Goal: Information Seeking & Learning: Learn about a topic

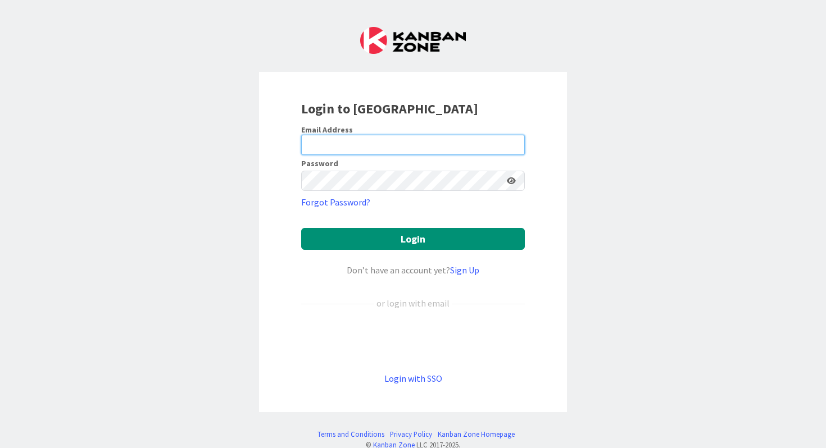
click at [417, 152] on input "email" at bounding box center [413, 145] width 224 height 20
type input "[EMAIL_ADDRESS][PERSON_NAME][DOMAIN_NAME]"
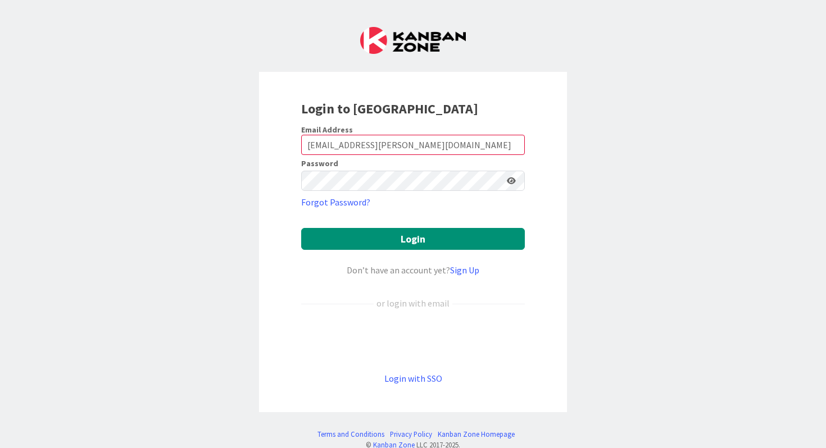
click at [415, 255] on form "Email Address [EMAIL_ADDRESS][PERSON_NAME][DOMAIN_NAME] Password Forgot Passwor…" at bounding box center [413, 255] width 224 height 261
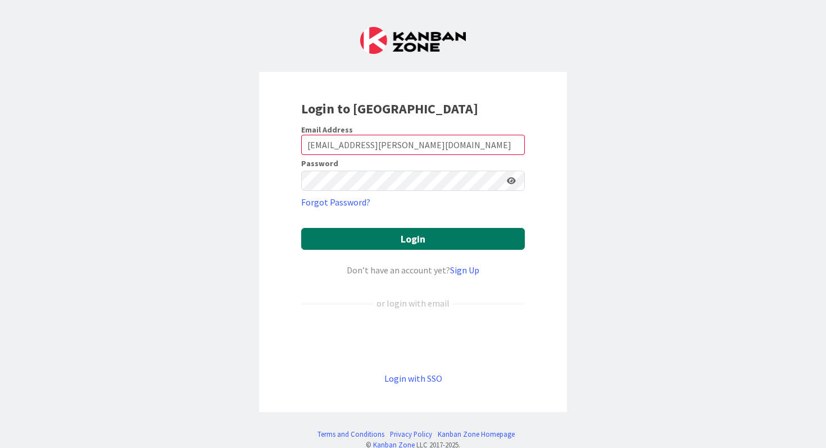
click at [414, 247] on button "Login" at bounding box center [413, 239] width 224 height 22
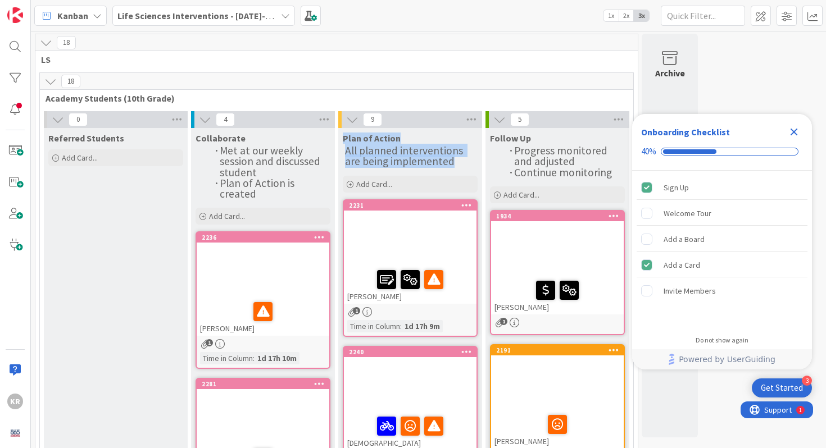
drag, startPoint x: 343, startPoint y: 139, endPoint x: 449, endPoint y: 169, distance: 109.8
click at [449, 169] on div "Plan of Action All planned interventions are being implemented Add Card..." at bounding box center [410, 161] width 144 height 67
click at [427, 167] on span "All planned interventions are being implemented" at bounding box center [405, 156] width 120 height 24
click at [427, 159] on span "All planned interventions are being implemented" at bounding box center [405, 156] width 120 height 24
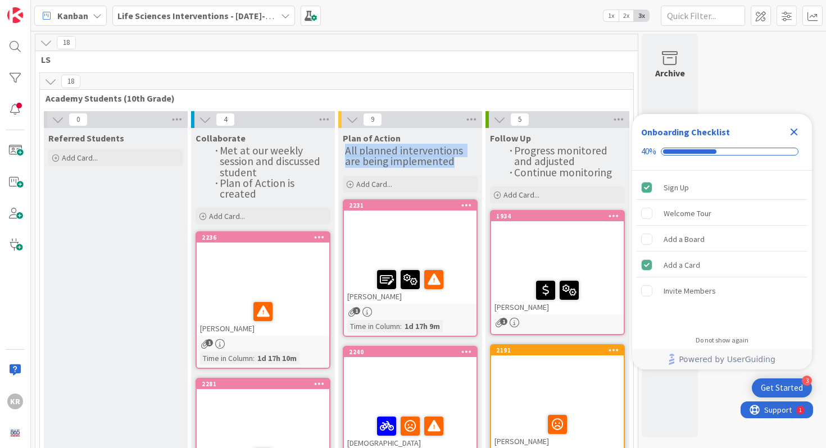
click at [427, 159] on span "All planned interventions are being implemented" at bounding box center [405, 156] width 120 height 24
click at [791, 131] on icon "Close Checklist" at bounding box center [793, 131] width 13 height 13
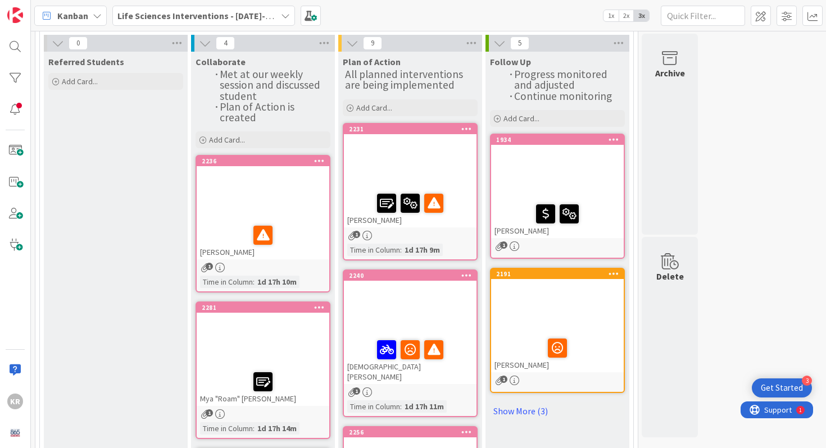
scroll to position [80, 0]
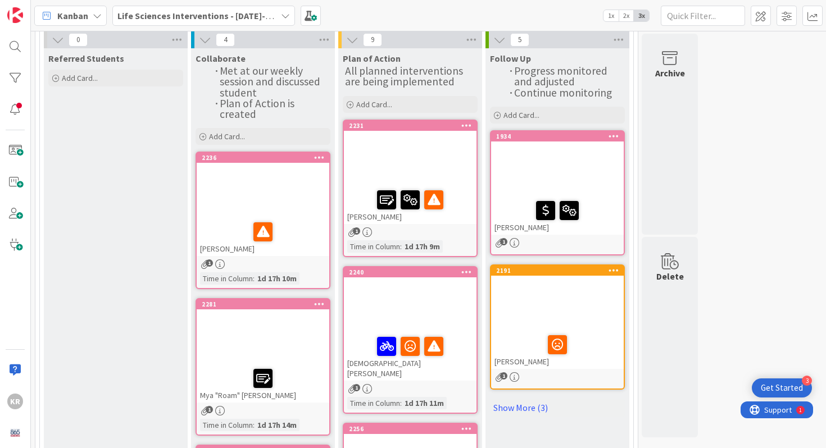
click at [321, 196] on div at bounding box center [263, 192] width 133 height 51
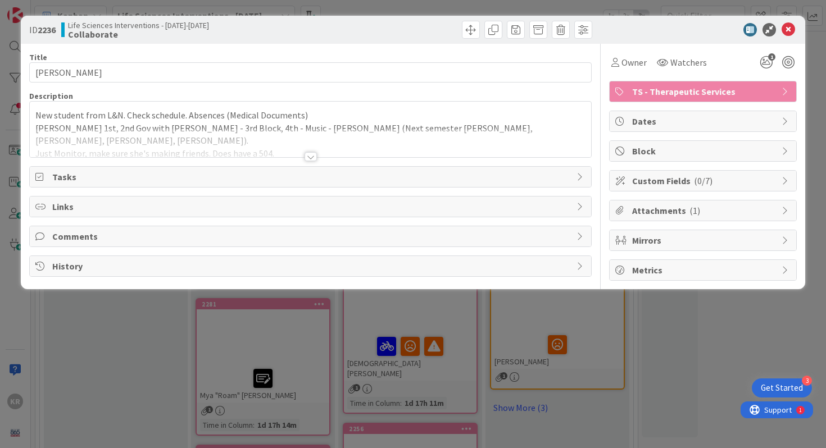
click at [313, 143] on div at bounding box center [311, 143] width 562 height 29
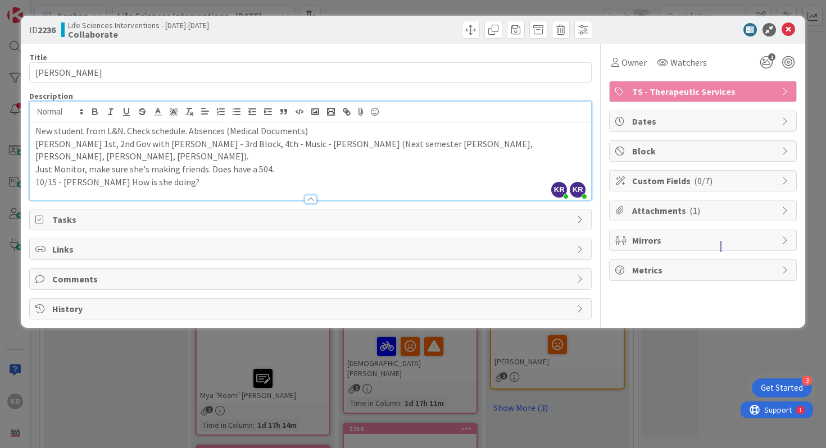
click at [10, 196] on div "ID 2236 Life Sciences Interventions - [DATE]-[DATE] Collaborate Title 16 / 128 …" at bounding box center [413, 224] width 826 height 448
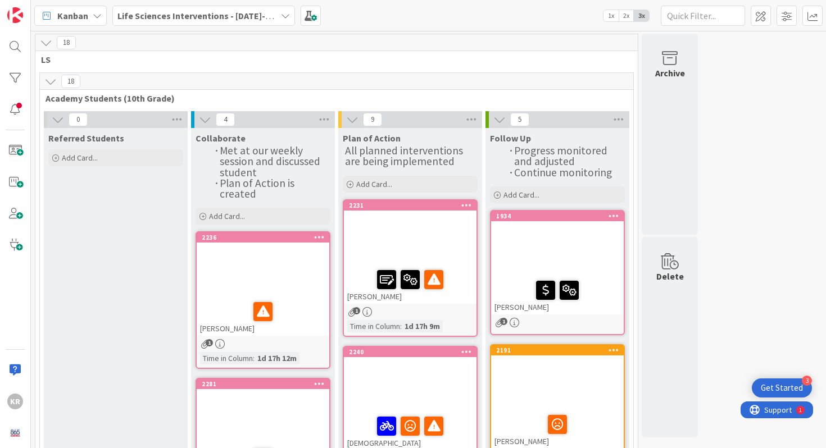
click at [459, 235] on div at bounding box center [410, 240] width 133 height 51
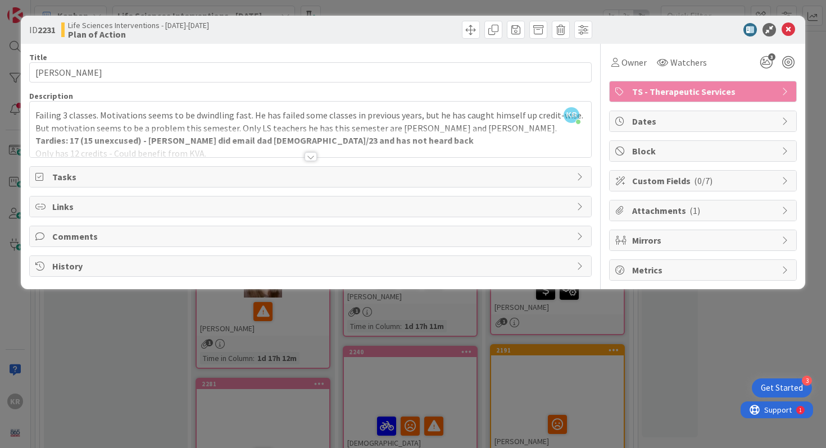
click at [15, 228] on div "ID 2231 Life Sciences Interventions - [DATE]-[DATE] Plan of Action Title 17 / 1…" at bounding box center [413, 224] width 826 height 448
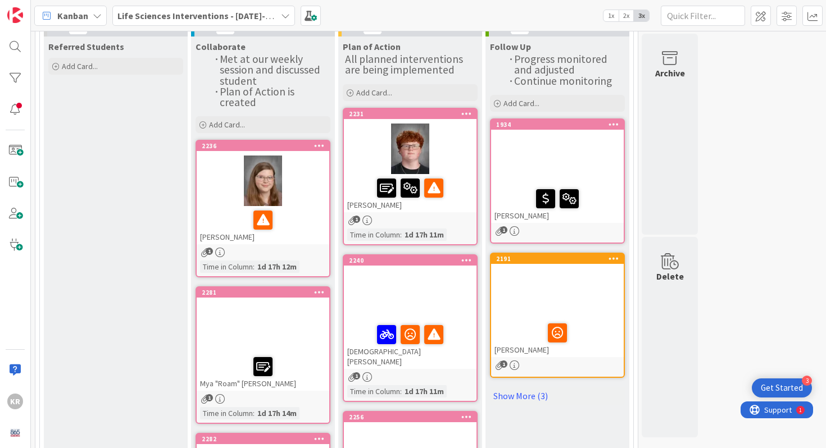
scroll to position [94, 0]
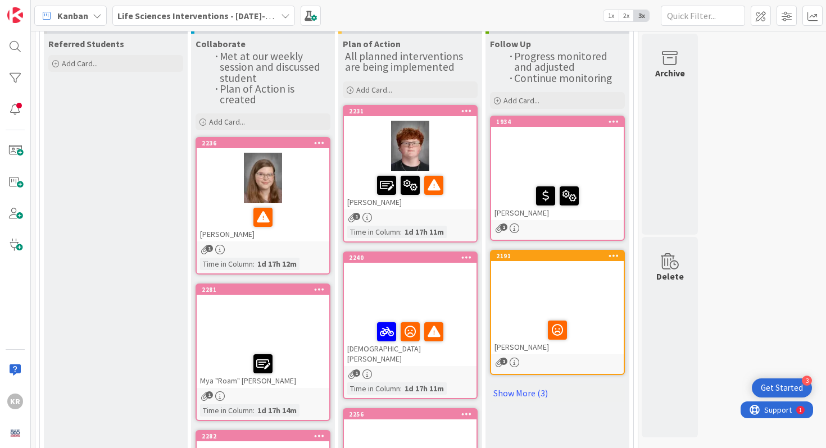
click at [462, 286] on div at bounding box center [410, 292] width 133 height 51
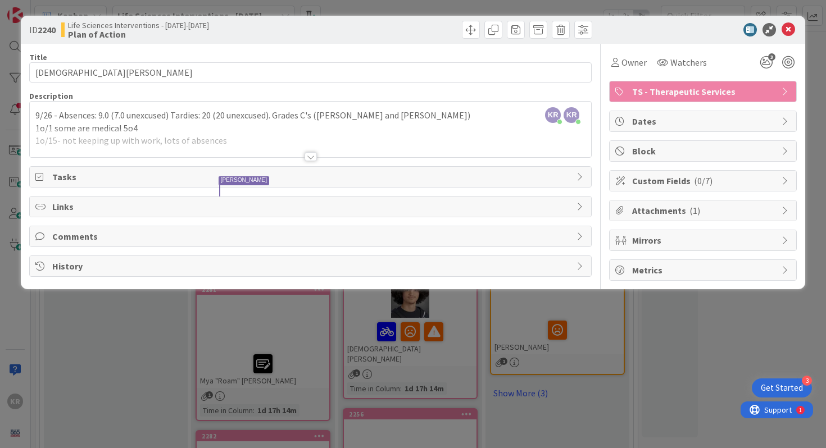
click at [76, 348] on div "ID 2240 Life Sciences Interventions - [DATE]-[DATE] Plan of Action Title 16 / 1…" at bounding box center [413, 224] width 826 height 448
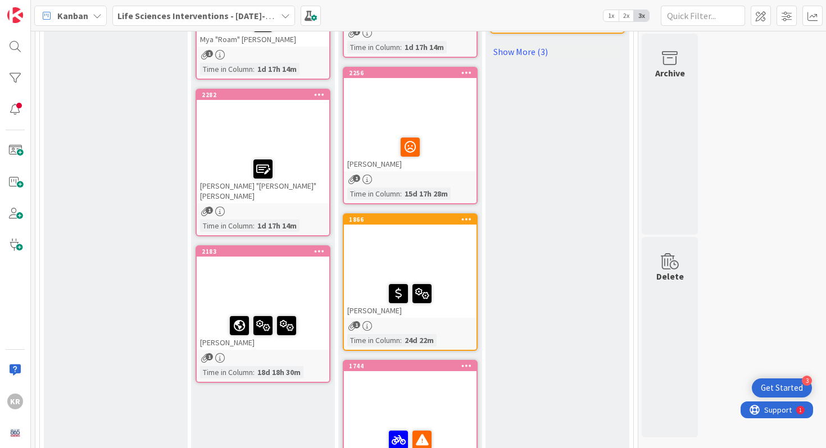
scroll to position [434, 0]
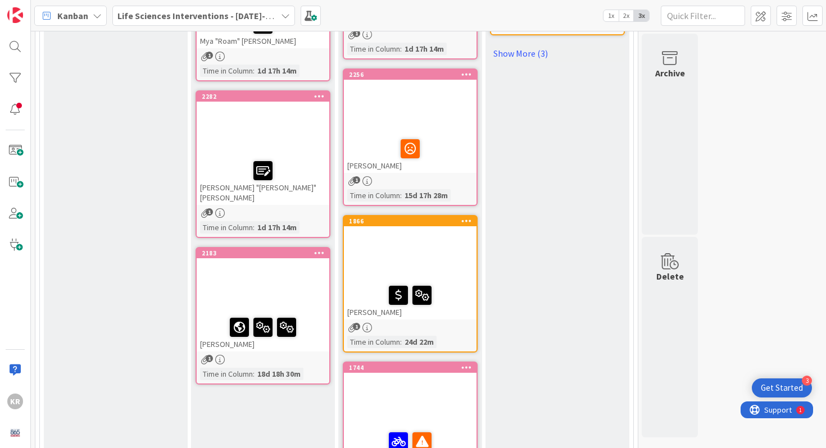
click at [461, 110] on div at bounding box center [410, 109] width 133 height 51
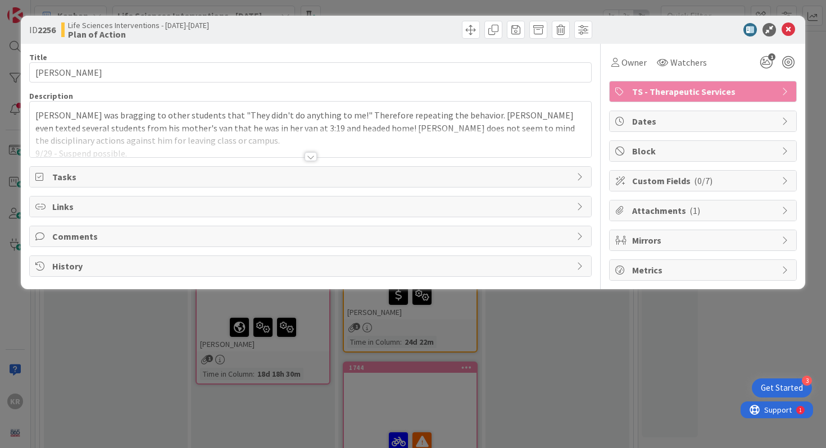
click at [268, 115] on p "[PERSON_NAME] was bragging to other students that "They didn't do anything to m…" at bounding box center [310, 128] width 551 height 38
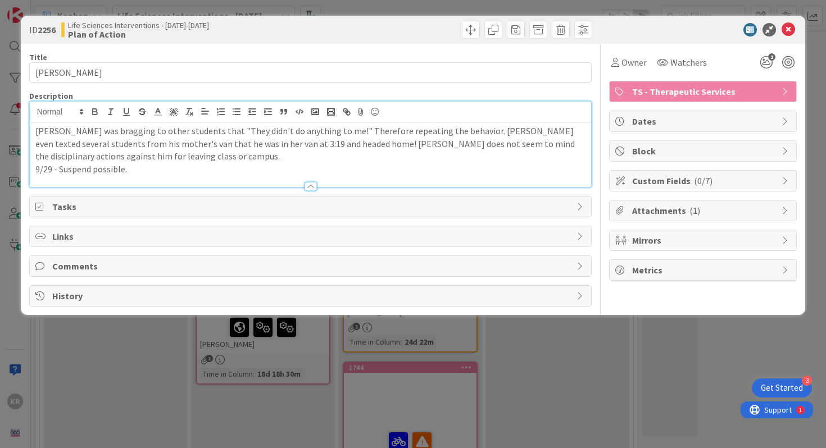
click at [201, 164] on p "9/29 - Suspend possible." at bounding box center [310, 169] width 551 height 13
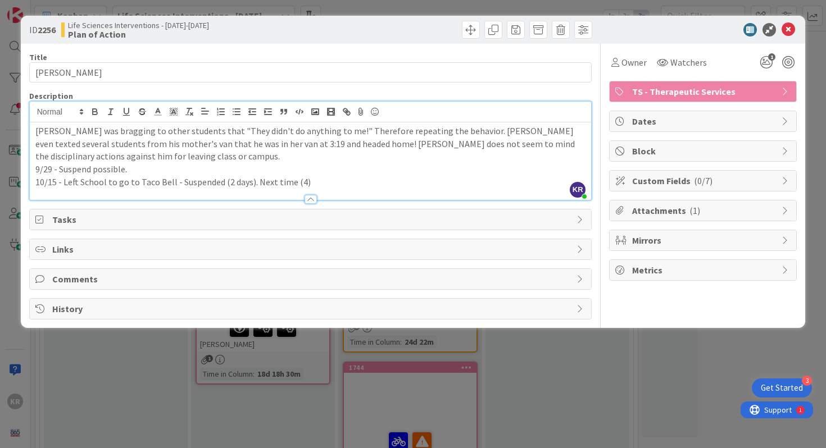
click at [118, 392] on div "ID 2256 Life Sciences Interventions - [DATE]-[DATE] Plan of Action Title 12 / 1…" at bounding box center [413, 224] width 826 height 448
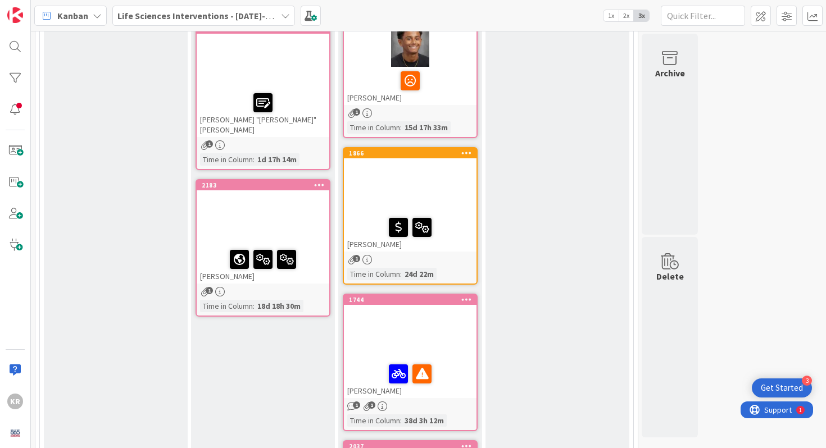
scroll to position [513, 0]
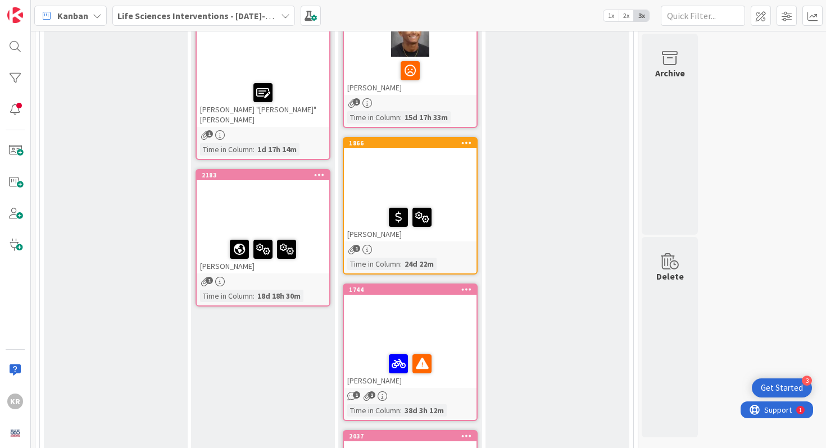
click at [453, 312] on div at bounding box center [410, 325] width 133 height 51
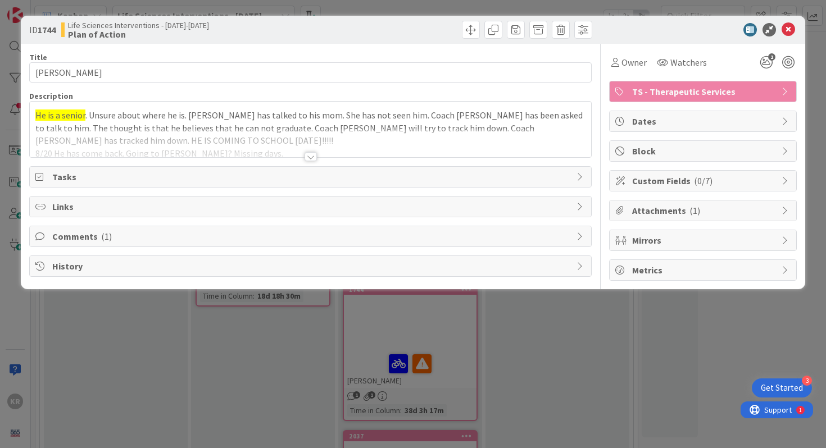
click at [401, 122] on div "He is a senior . Unsure about where he is. [PERSON_NAME] has talked to his mom.…" at bounding box center [311, 130] width 562 height 56
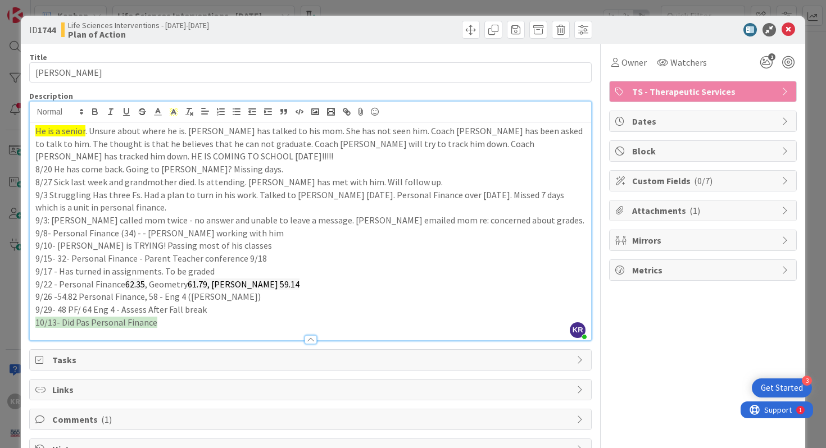
click at [250, 324] on p "10/13- Did Pas Personal Finance" at bounding box center [310, 322] width 551 height 13
click at [238, 322] on p "10/13- Did Pas Personal Finance" at bounding box center [310, 322] width 551 height 13
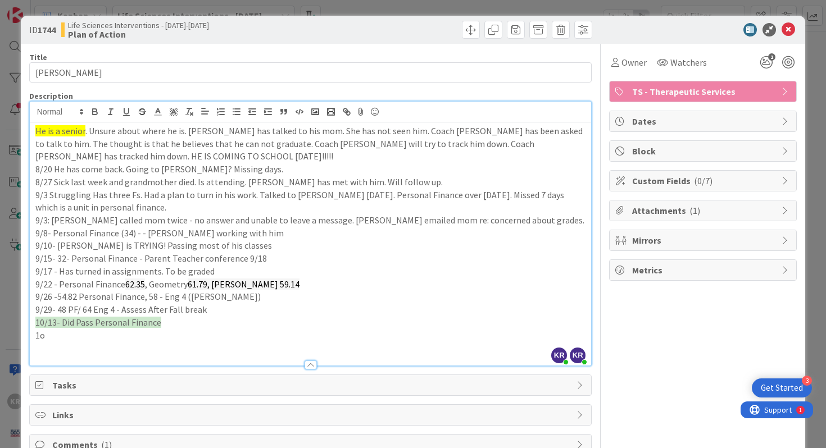
click at [21, 298] on div "ID 1744 Life Sciences Interventions - [DATE]-[DATE] Plan of Action Title 11 / 1…" at bounding box center [413, 255] width 785 height 478
click at [7, 288] on div "ID 1744 Life Sciences Interventions - [DATE]-[DATE] Plan of Action Title 11 / 1…" at bounding box center [413, 224] width 826 height 448
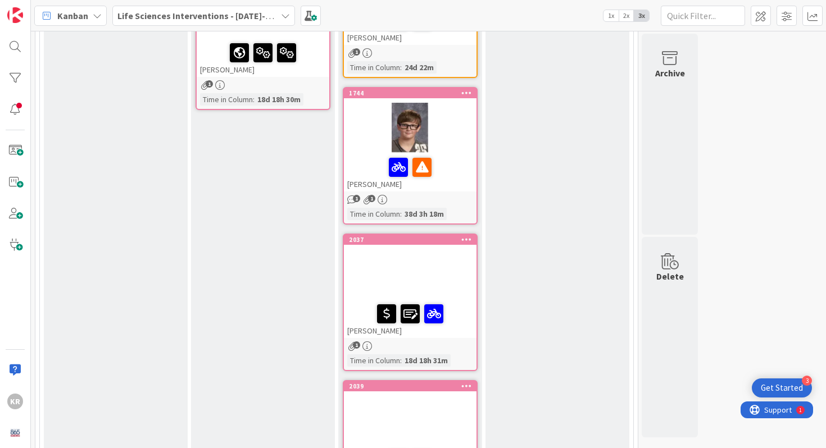
scroll to position [973, 0]
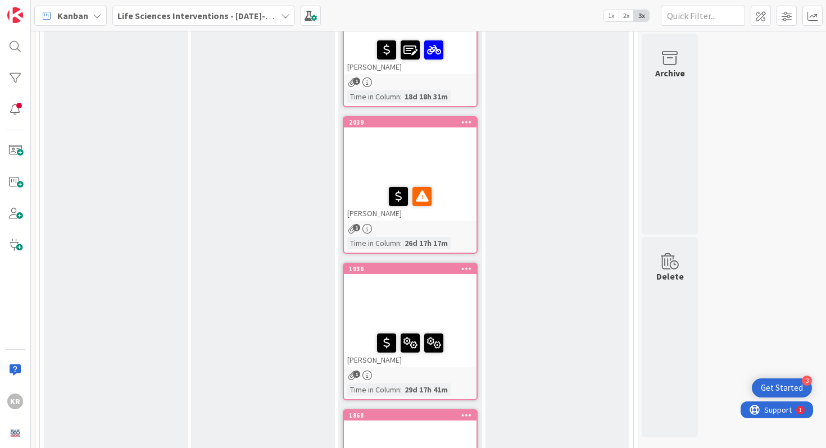
click at [465, 154] on div at bounding box center [410, 157] width 133 height 51
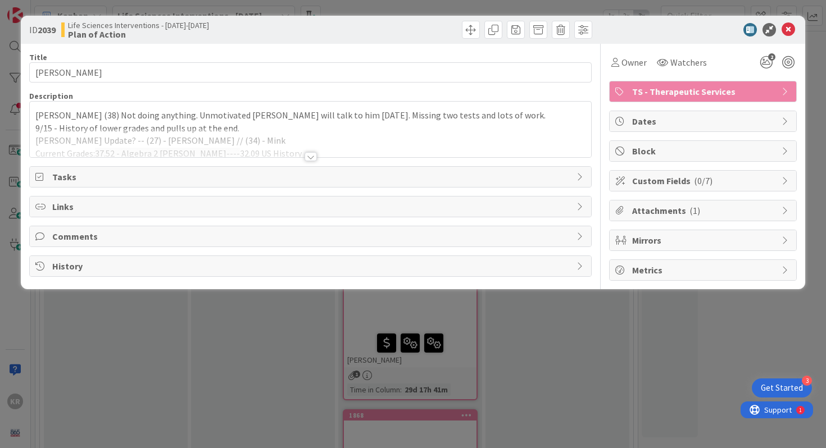
click at [160, 355] on div "ID 2039 Life Sciences Interventions - [DATE]-[DATE] Plan of Action Title 12 / 1…" at bounding box center [413, 224] width 826 height 448
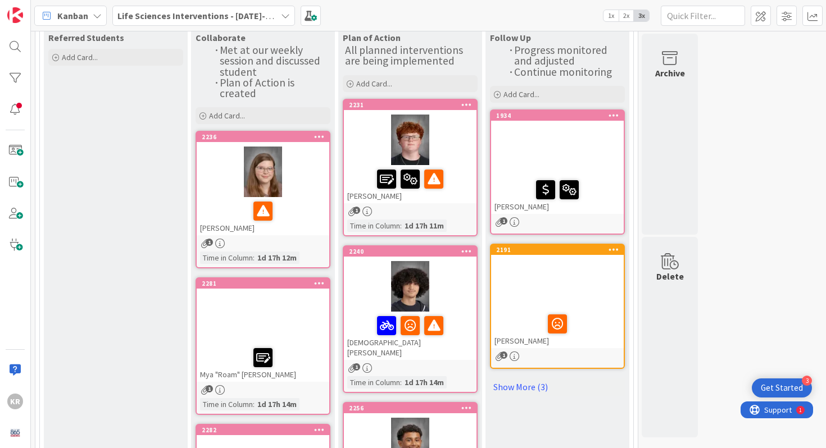
scroll to position [167, 0]
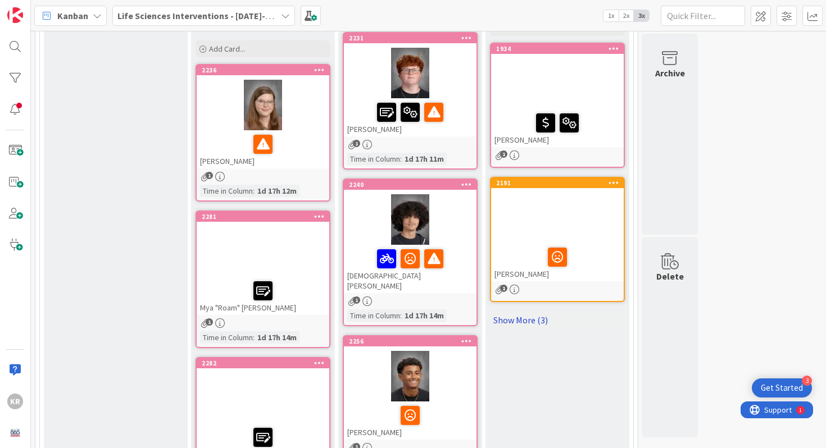
click at [532, 326] on link "Show More (3)" at bounding box center [557, 320] width 135 height 18
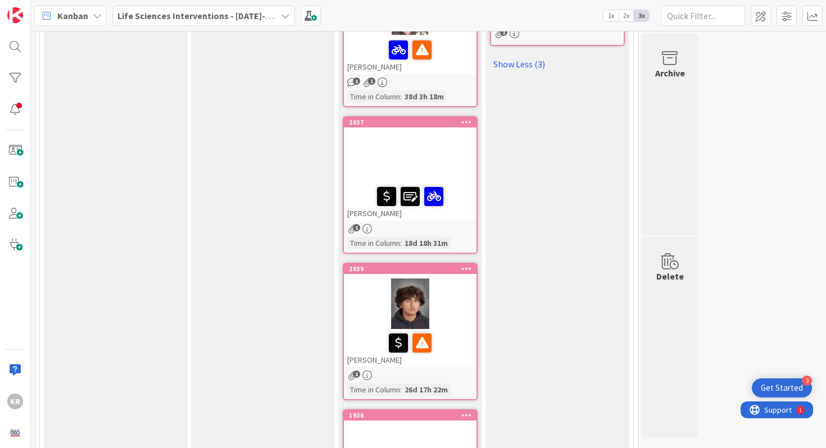
scroll to position [815, 0]
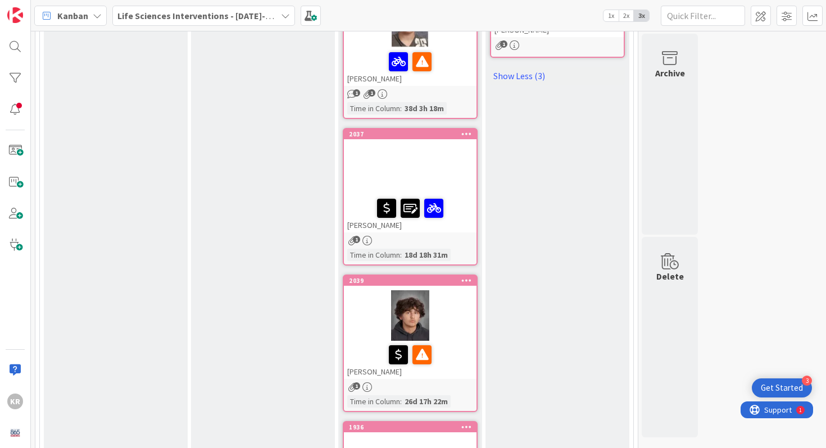
click at [468, 161] on div at bounding box center [410, 169] width 133 height 51
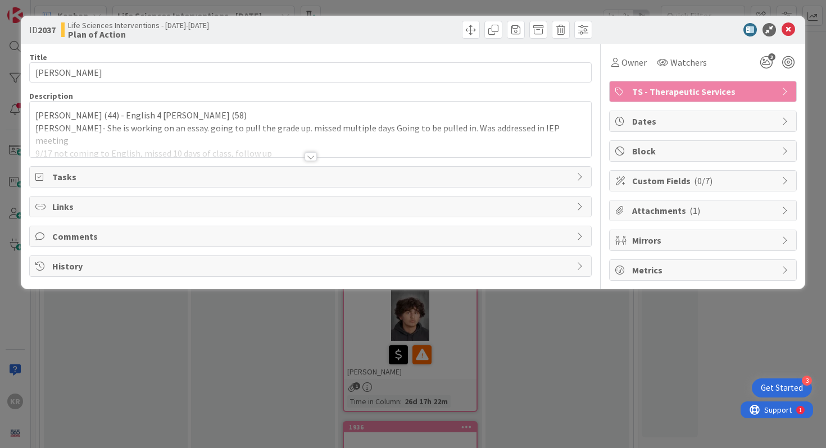
click at [348, 153] on div at bounding box center [311, 143] width 562 height 29
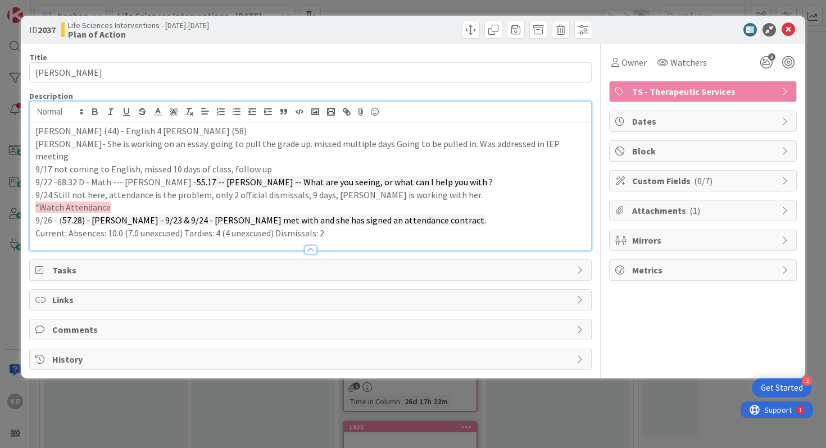
click at [374, 227] on p "Current: Absences: 10.0 (7.0 unexcused) Tardies: 4 (4 unexcused) Dismissals: 2" at bounding box center [310, 233] width 551 height 13
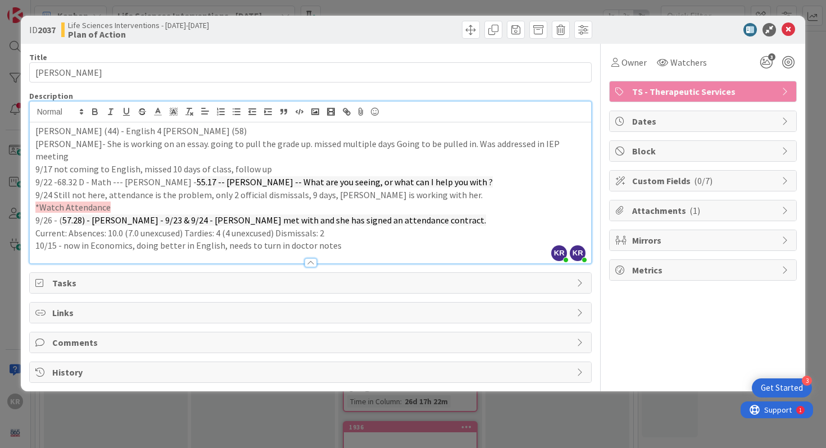
click at [1, 261] on div "ID 2037 Life Sciences Interventions - [DATE]-[DATE] Plan of Action Title 12 / 1…" at bounding box center [413, 224] width 826 height 448
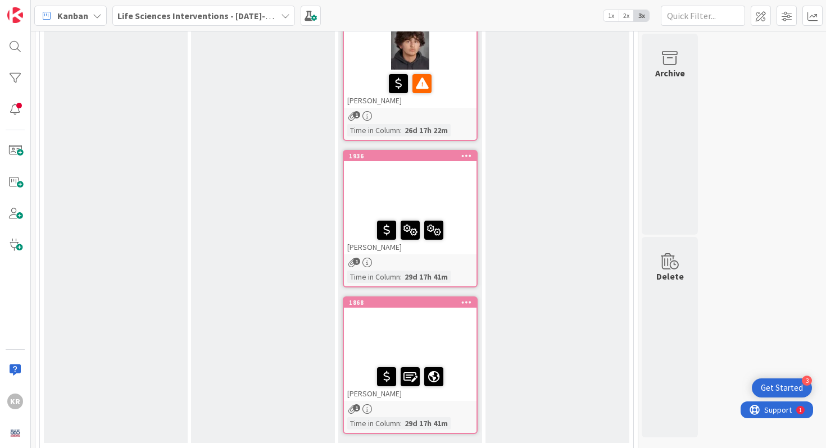
scroll to position [895, 0]
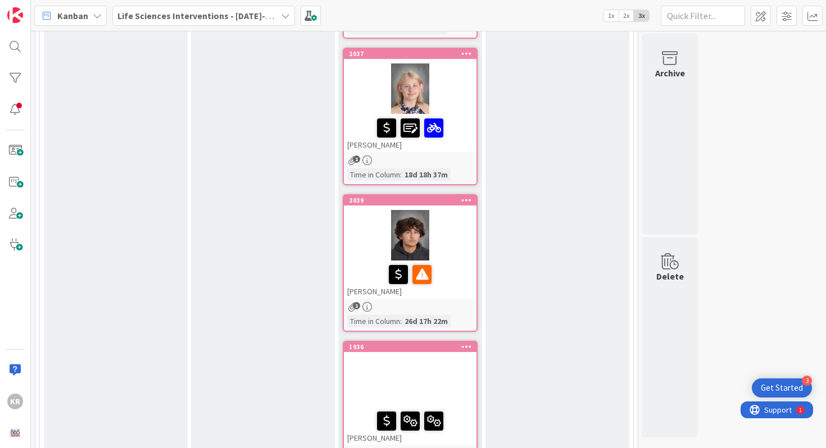
click at [462, 247] on div at bounding box center [410, 235] width 133 height 51
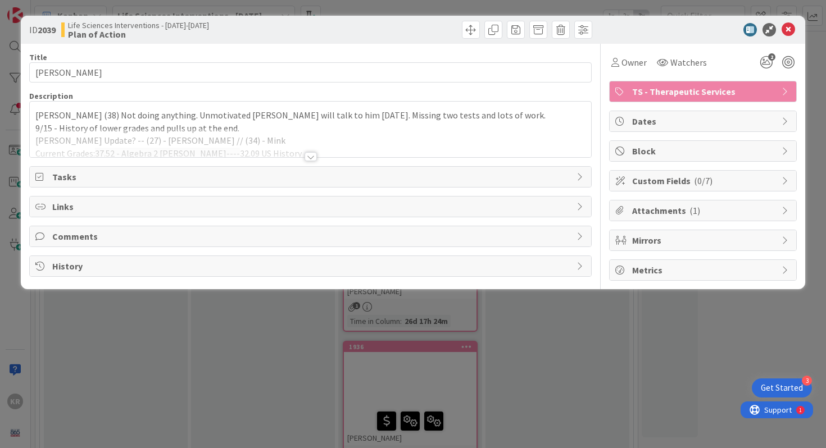
click at [319, 153] on div at bounding box center [311, 143] width 562 height 29
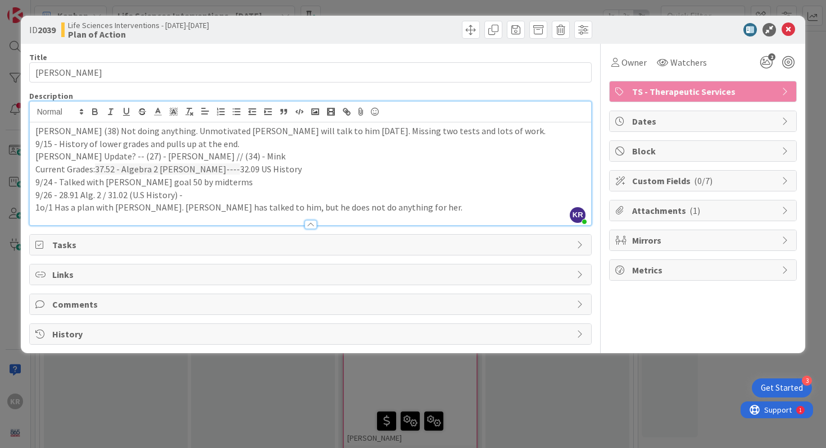
click at [382, 207] on p "1o/1 Has a plan with [PERSON_NAME]. [PERSON_NAME] has talked to him, but he doe…" at bounding box center [310, 207] width 551 height 13
click at [395, 206] on p "1o/1 Has a plan with [PERSON_NAME]. [PERSON_NAME] has talked to him, but he doe…" at bounding box center [310, 207] width 551 height 13
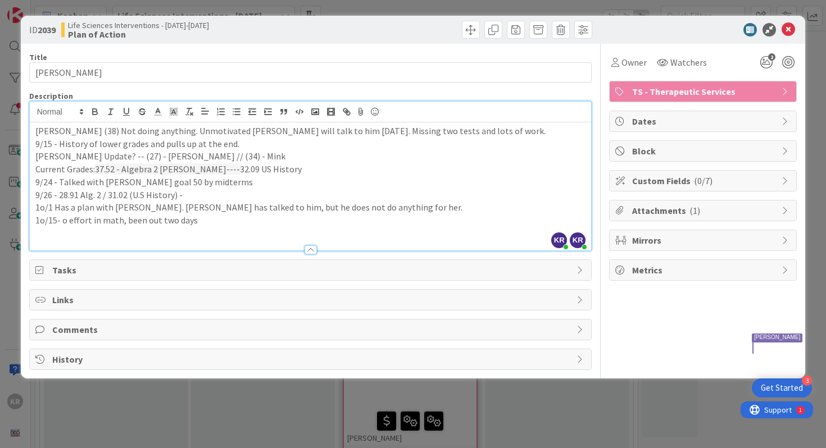
click at [7, 296] on div "ID 2039 Life Sciences Interventions - [DATE]-[DATE] Plan of Action Title 12 / 1…" at bounding box center [413, 224] width 826 height 448
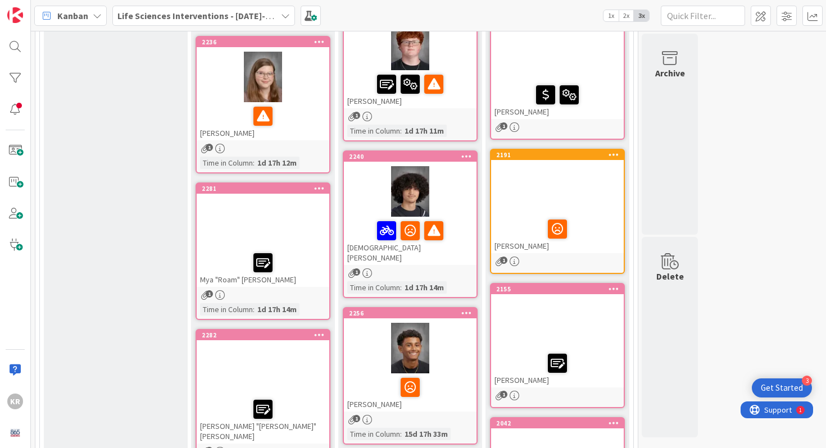
scroll to position [135, 0]
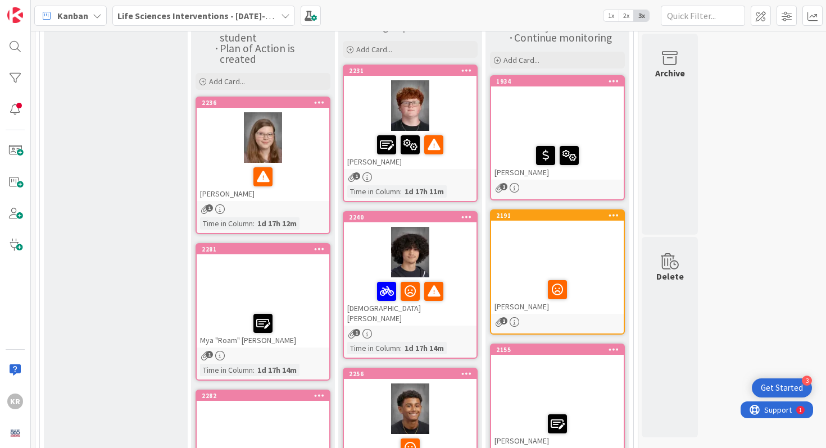
click at [364, 133] on div at bounding box center [410, 145] width 126 height 24
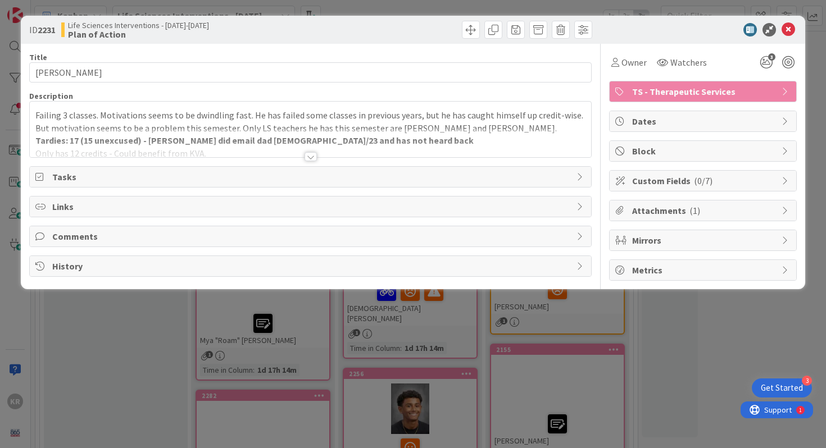
click at [330, 155] on div at bounding box center [311, 143] width 562 height 29
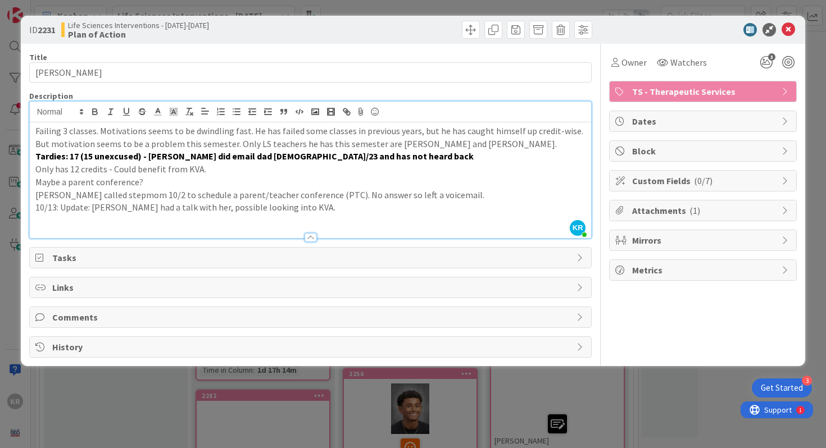
click at [332, 219] on p at bounding box center [310, 220] width 551 height 13
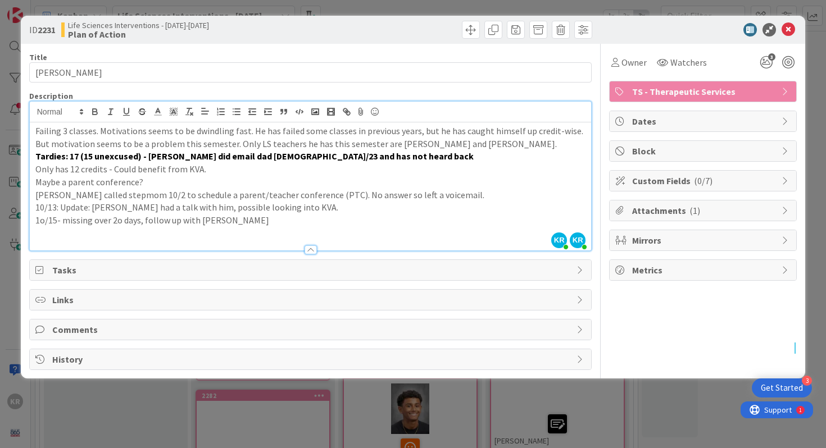
click at [2, 167] on div "ID 2231 Life Sciences Interventions - [DATE]-[DATE] Plan of Action Title 17 / 1…" at bounding box center [413, 224] width 826 height 448
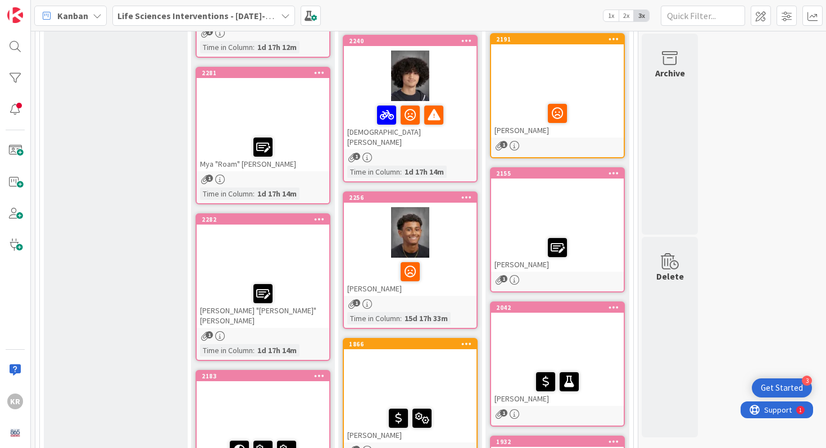
scroll to position [312, 0]
click at [454, 92] on div at bounding box center [410, 75] width 133 height 51
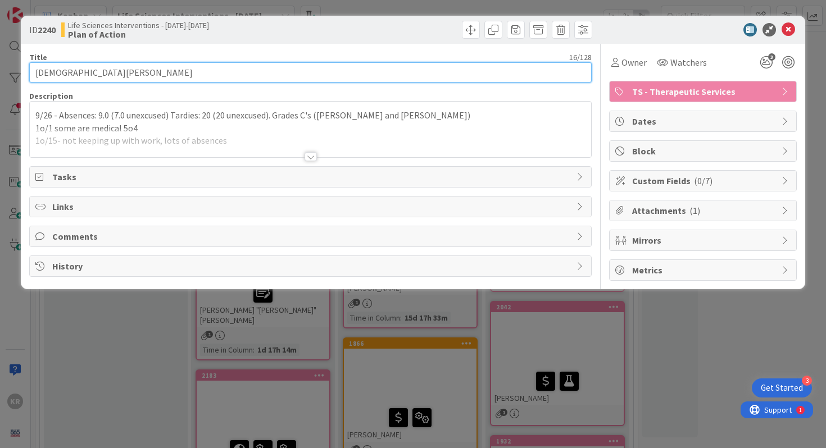
click at [72, 79] on input "[DEMOGRAPHIC_DATA][PERSON_NAME]" at bounding box center [310, 72] width 563 height 20
type input "[PERSON_NAME] ([PERSON_NAME]) [PERSON_NAME]"
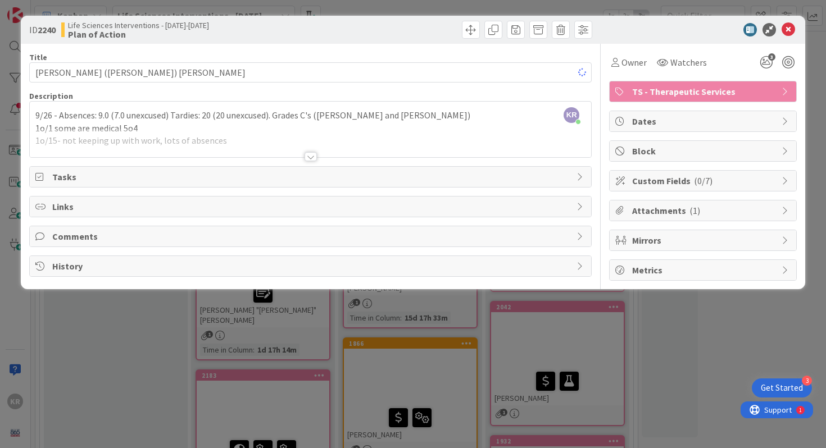
click at [184, 132] on div at bounding box center [311, 143] width 562 height 29
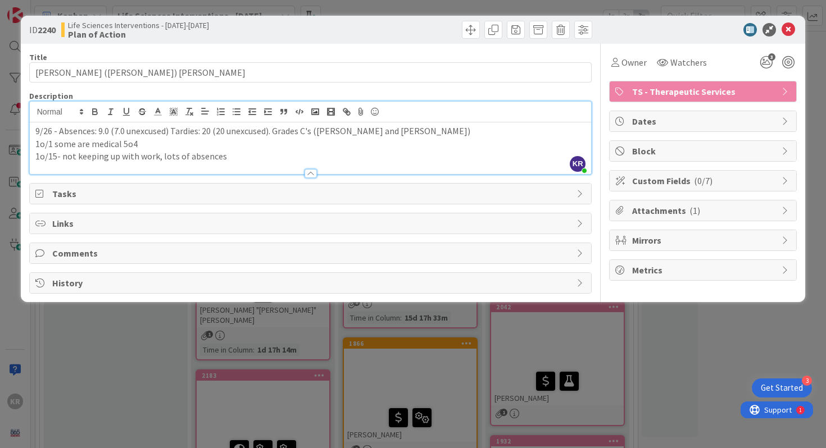
click at [248, 160] on p "1o/15- not keeping up with work, lots of absences" at bounding box center [310, 156] width 551 height 13
click at [0, 306] on div "ID 2240 Life Sciences Interventions - [DATE]-[DATE] Plan of Action Title 24 / 1…" at bounding box center [413, 224] width 826 height 448
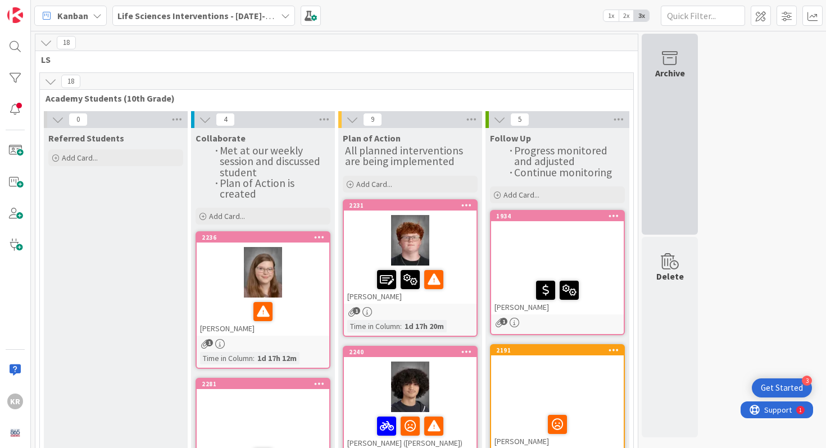
click at [675, 149] on div "Archive" at bounding box center [670, 134] width 56 height 201
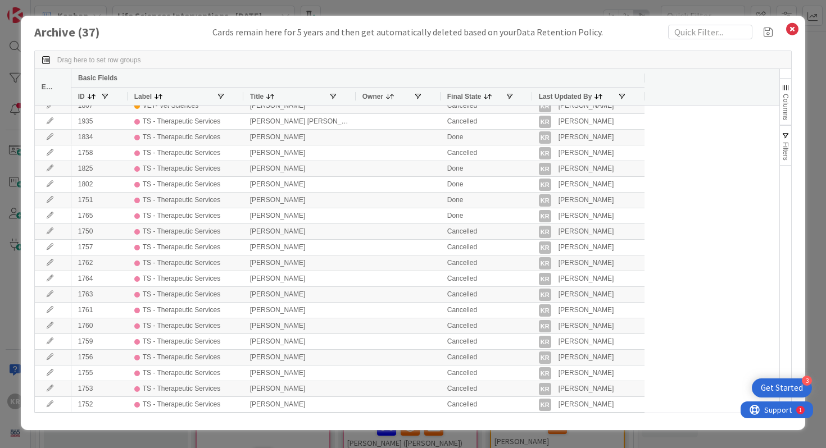
click at [1, 262] on div "Archive ( 37 ) Cards remain here for 5 years and then get automatically deleted…" at bounding box center [413, 224] width 826 height 448
